Goal: Task Accomplishment & Management: Use online tool/utility

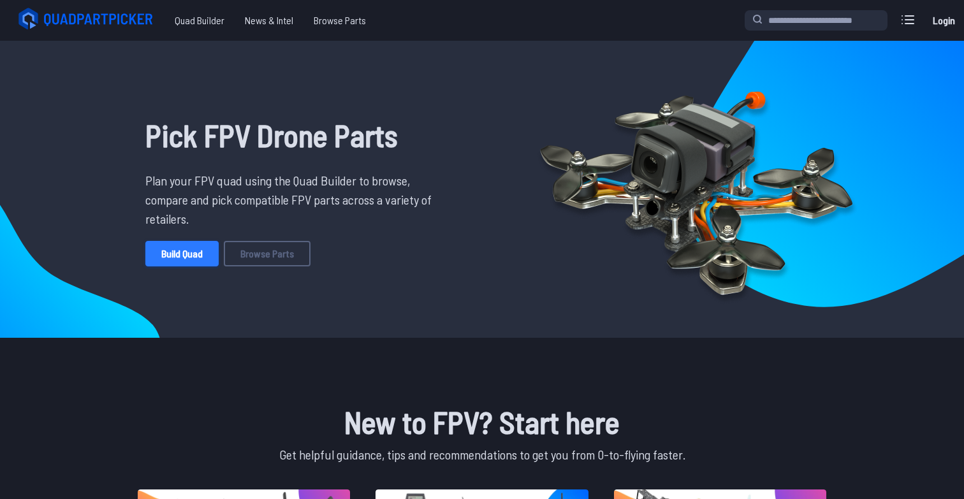
click at [196, 251] on link "Build Quad" at bounding box center [181, 253] width 73 height 25
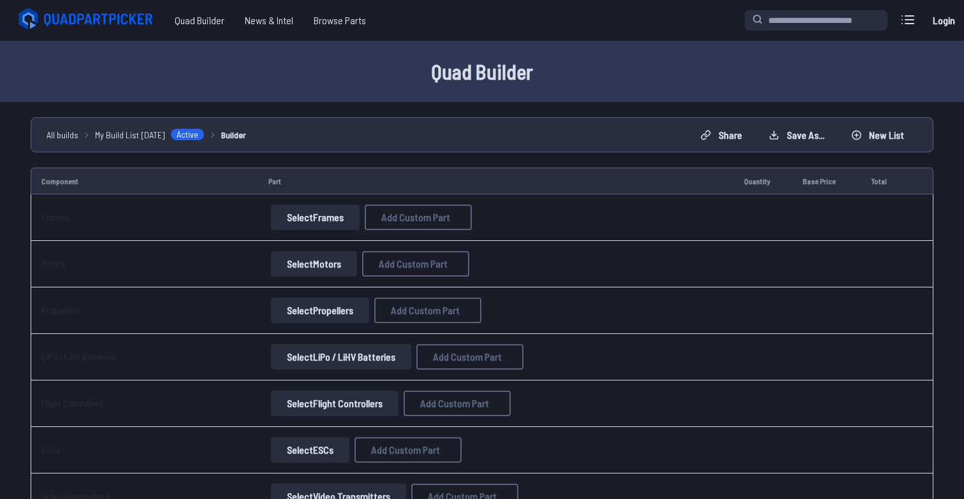
click at [298, 217] on button "Select Frames" at bounding box center [315, 217] width 89 height 25
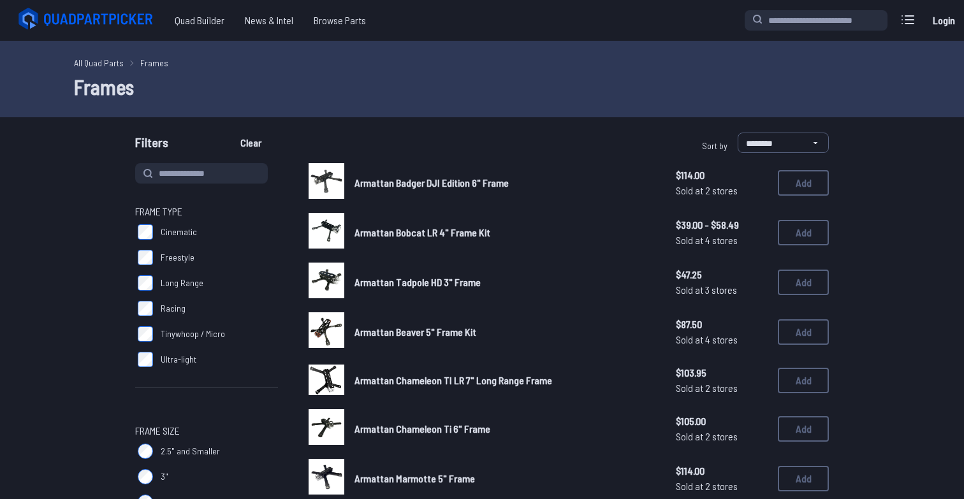
click at [173, 237] on span "Cinematic" at bounding box center [179, 232] width 36 height 13
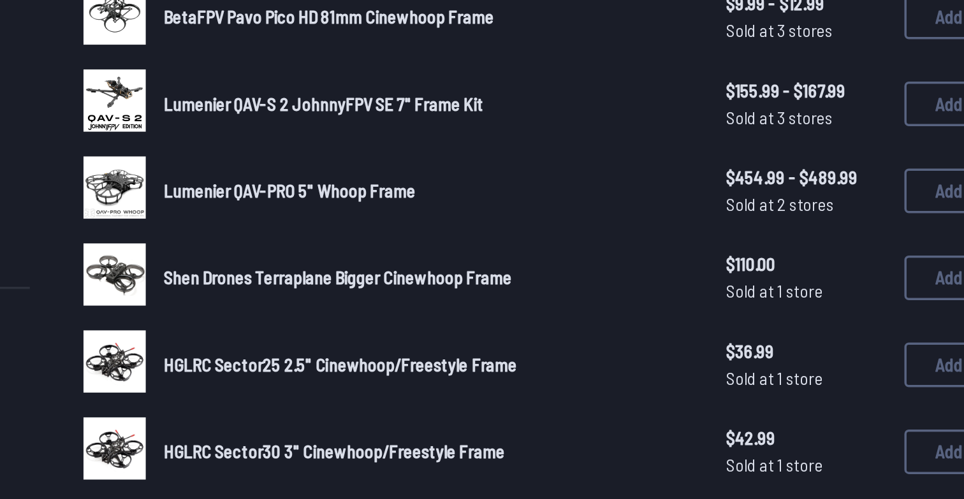
scroll to position [10, 0]
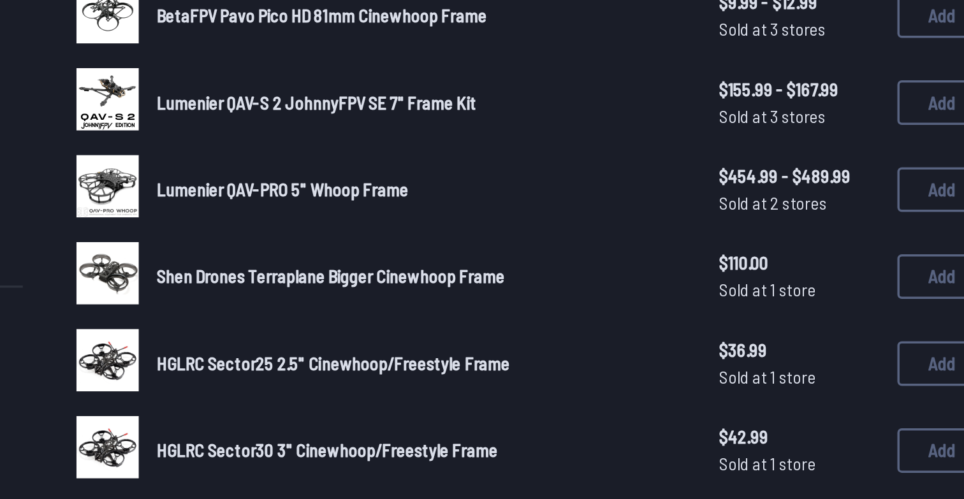
click at [470, 371] on span "Shen Drones Terraplane Bigger Cinewhoop Frame" at bounding box center [453, 371] width 199 height 12
